Goal: Information Seeking & Learning: Learn about a topic

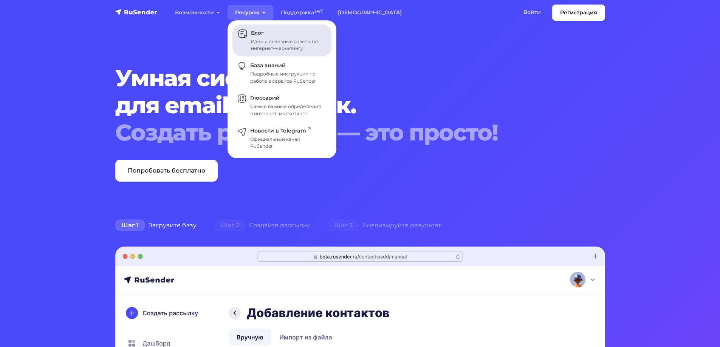
click at [257, 32] on span "Блог" at bounding box center [257, 32] width 13 height 7
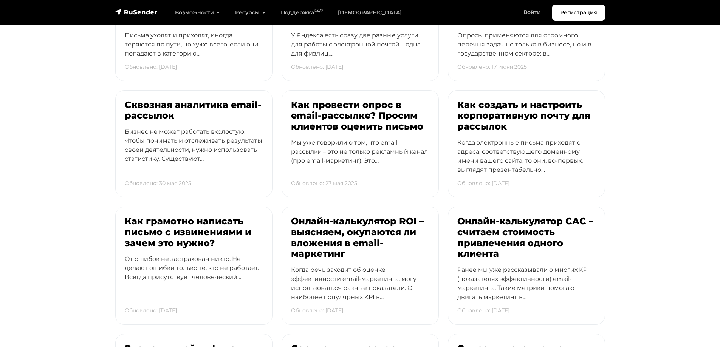
scroll to position [340, 0]
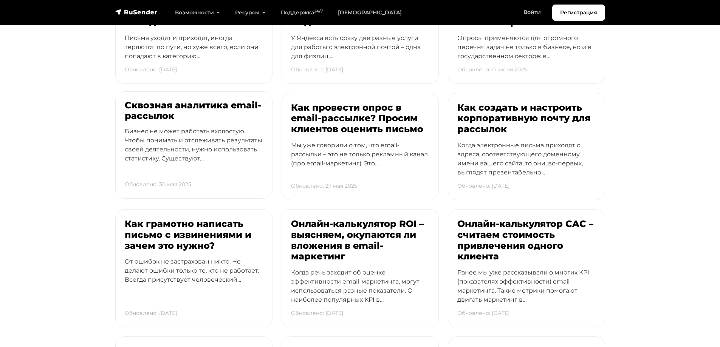
click at [190, 102] on h3 "Сквозная аналитика email-рассылок" at bounding box center [194, 111] width 138 height 22
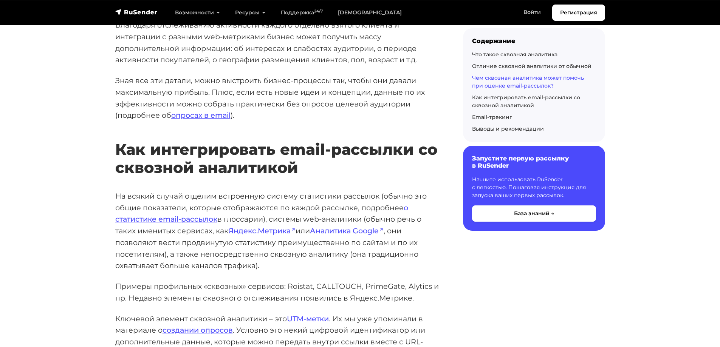
scroll to position [1663, 0]
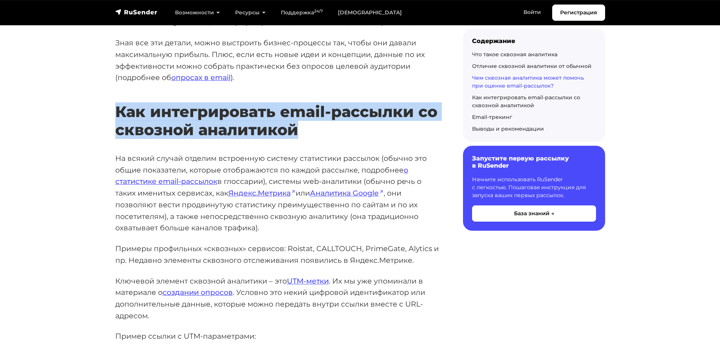
drag, startPoint x: 117, startPoint y: 111, endPoint x: 299, endPoint y: 134, distance: 183.1
click at [299, 134] on h2 "Как интегрировать email-рассылки со сквозной аналитикой" at bounding box center [276, 109] width 323 height 59
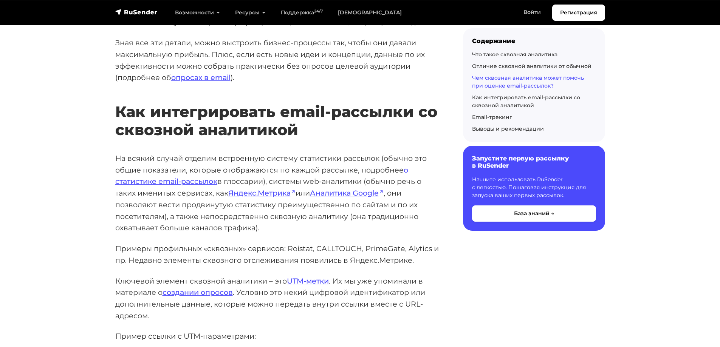
click at [299, 155] on p "На всякий случай отделим встроенную систему статистики рассылок (обычно это общ…" at bounding box center [276, 193] width 323 height 81
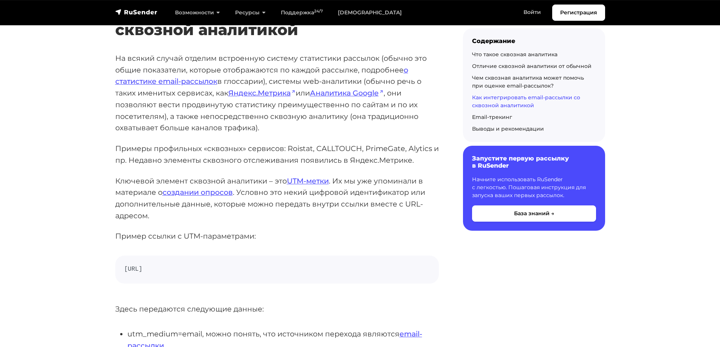
scroll to position [1776, 0]
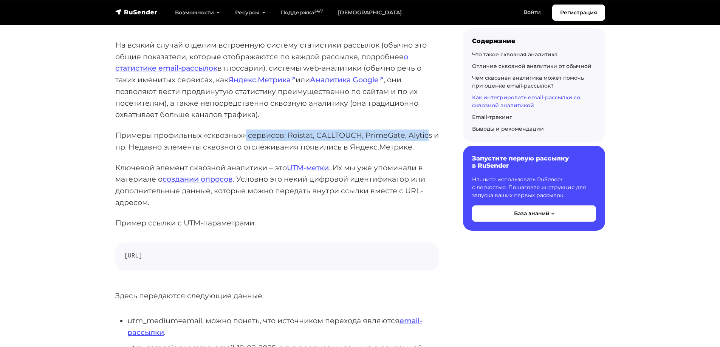
drag, startPoint x: 268, startPoint y: 136, endPoint x: 427, endPoint y: 139, distance: 159.1
click at [427, 139] on p "Примеры профильных «сквозных» сервисов: Roistat, CALLTOUCH, PrimeGate, Alytics …" at bounding box center [276, 141] width 323 height 23
click at [342, 142] on p "Примеры профильных «сквозных» сервисов: Roistat, CALLTOUCH, PrimeGate, Alytics …" at bounding box center [276, 141] width 323 height 23
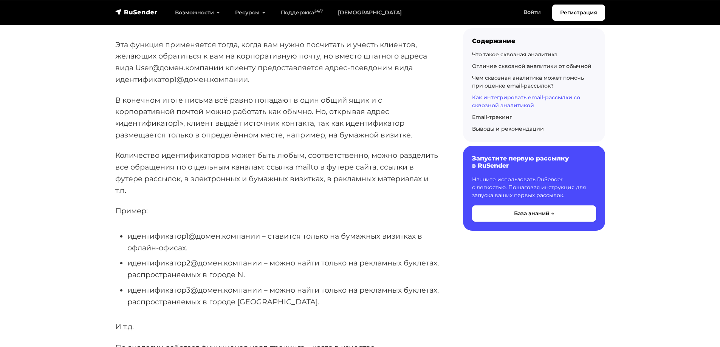
scroll to position [2909, 0]
